Goal: Navigation & Orientation: Find specific page/section

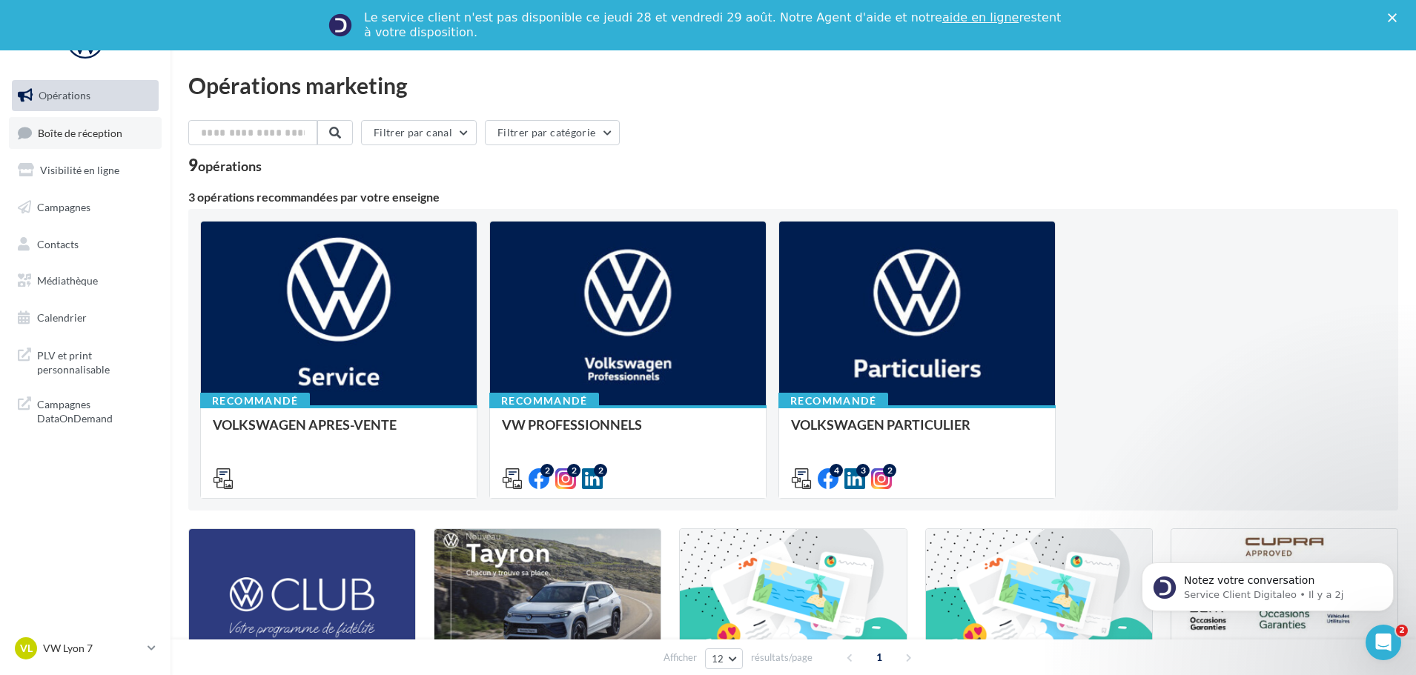
click at [147, 136] on link "Boîte de réception" at bounding box center [85, 133] width 153 height 32
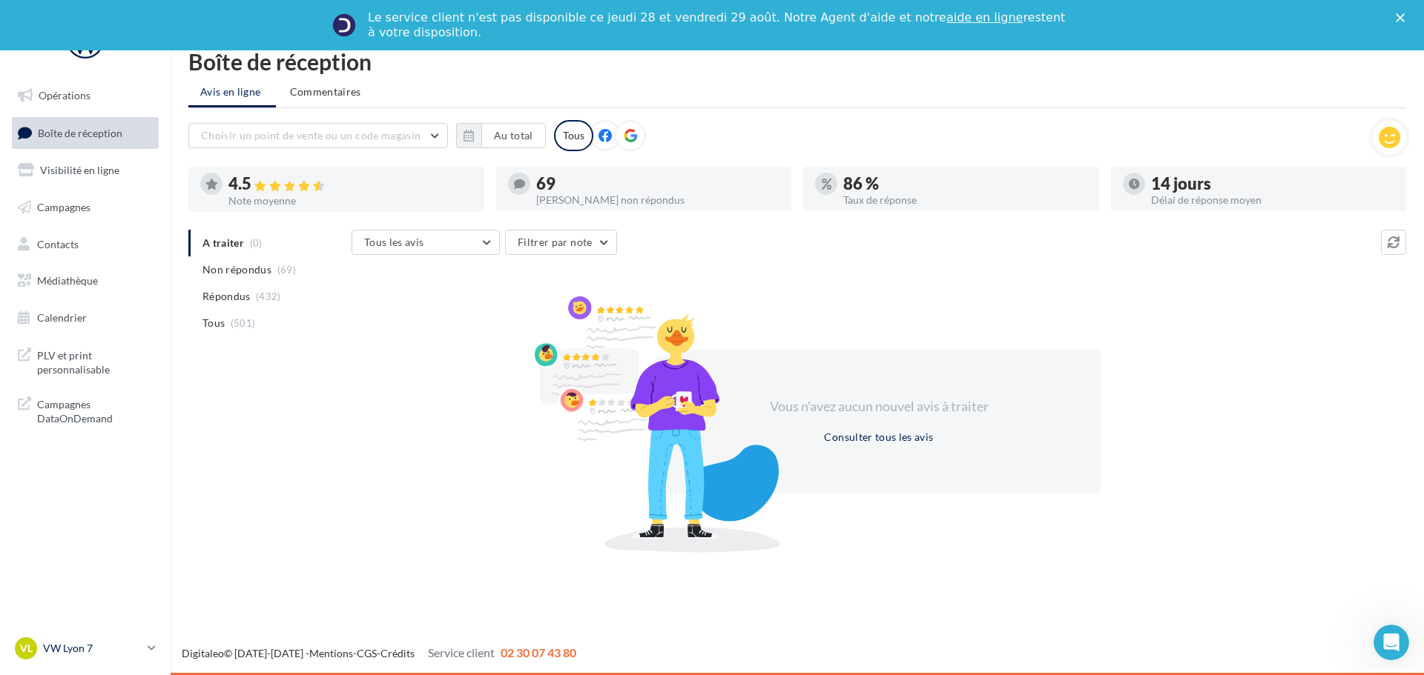
click at [59, 645] on p "VW Lyon 7" at bounding box center [92, 648] width 99 height 15
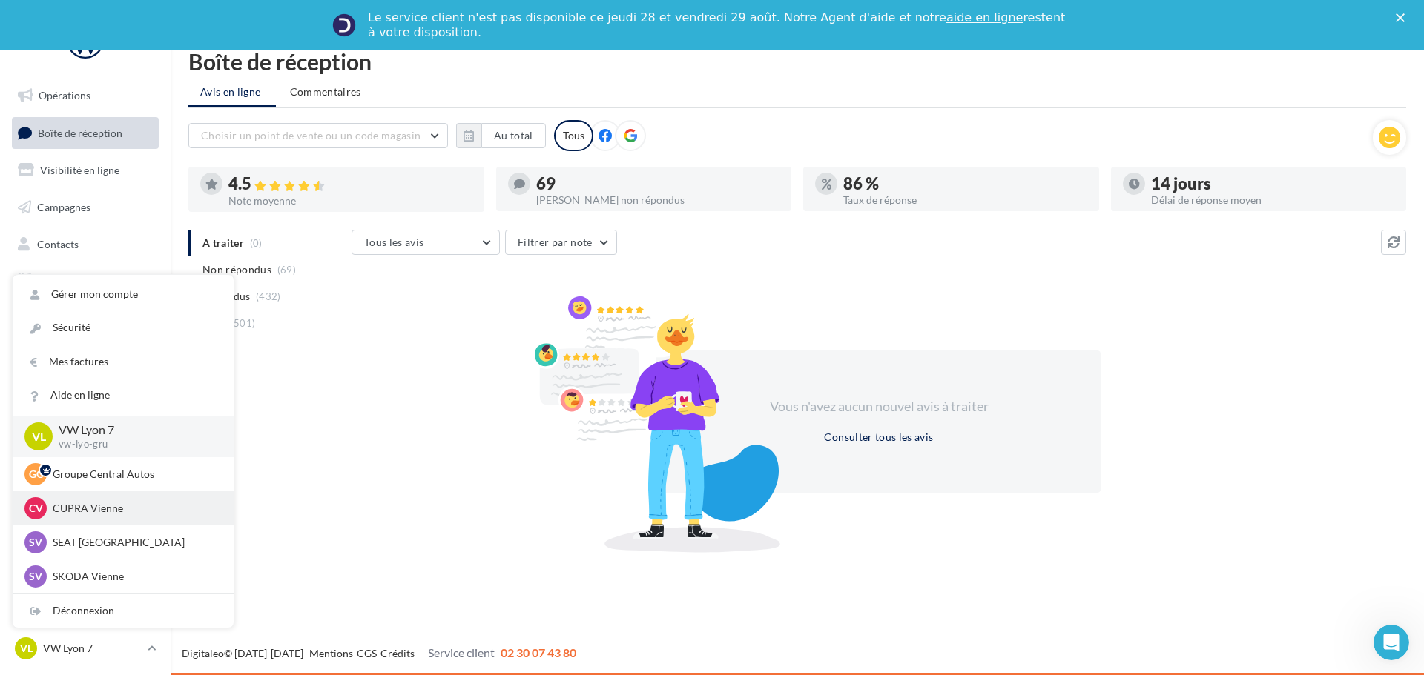
scroll to position [74, 0]
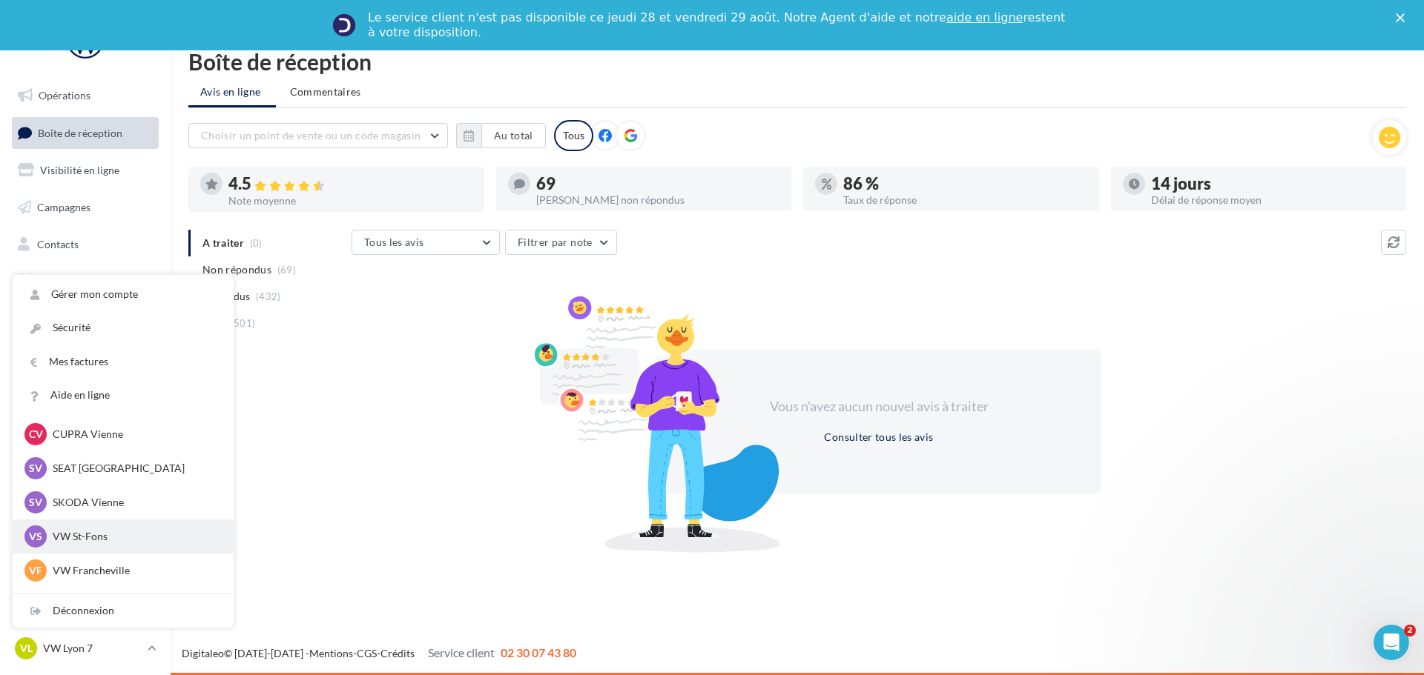
click at [95, 544] on p "VW St-Fons" at bounding box center [134, 536] width 163 height 15
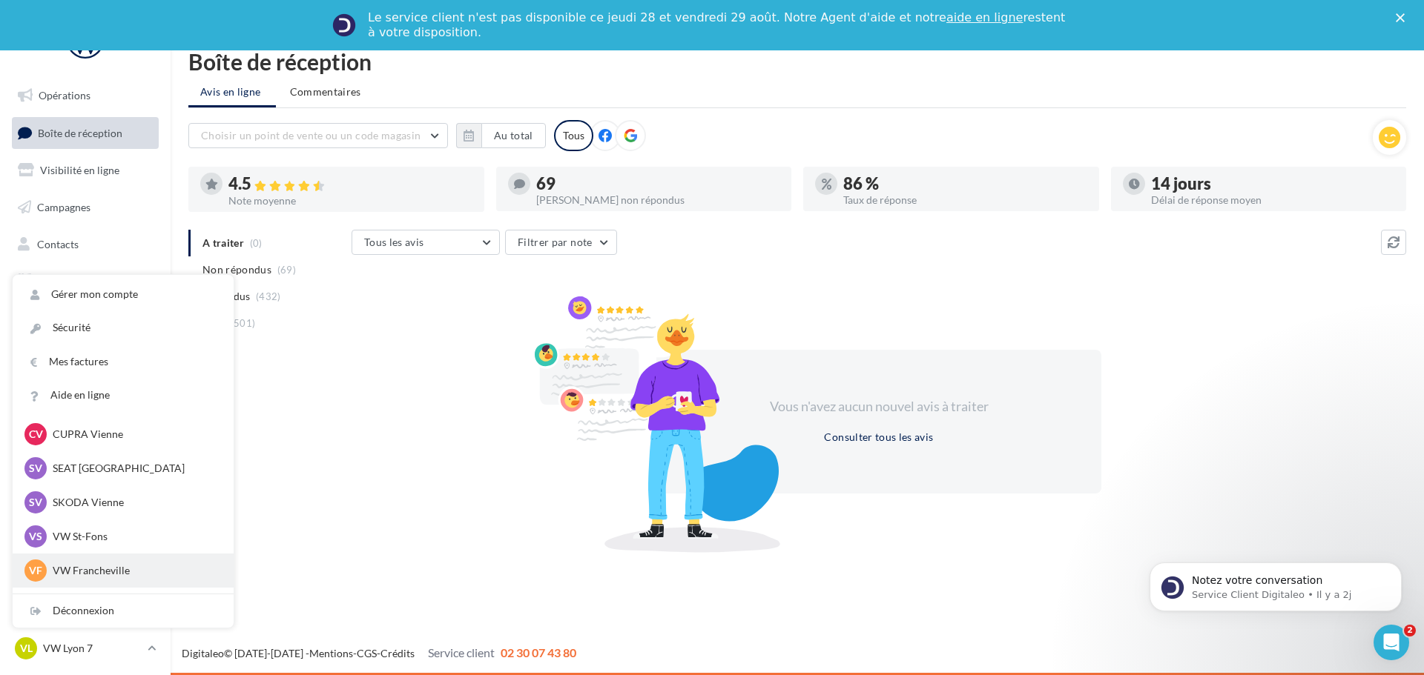
click at [95, 566] on p "VW Francheville" at bounding box center [134, 571] width 163 height 15
